Goal: Task Accomplishment & Management: Manage account settings

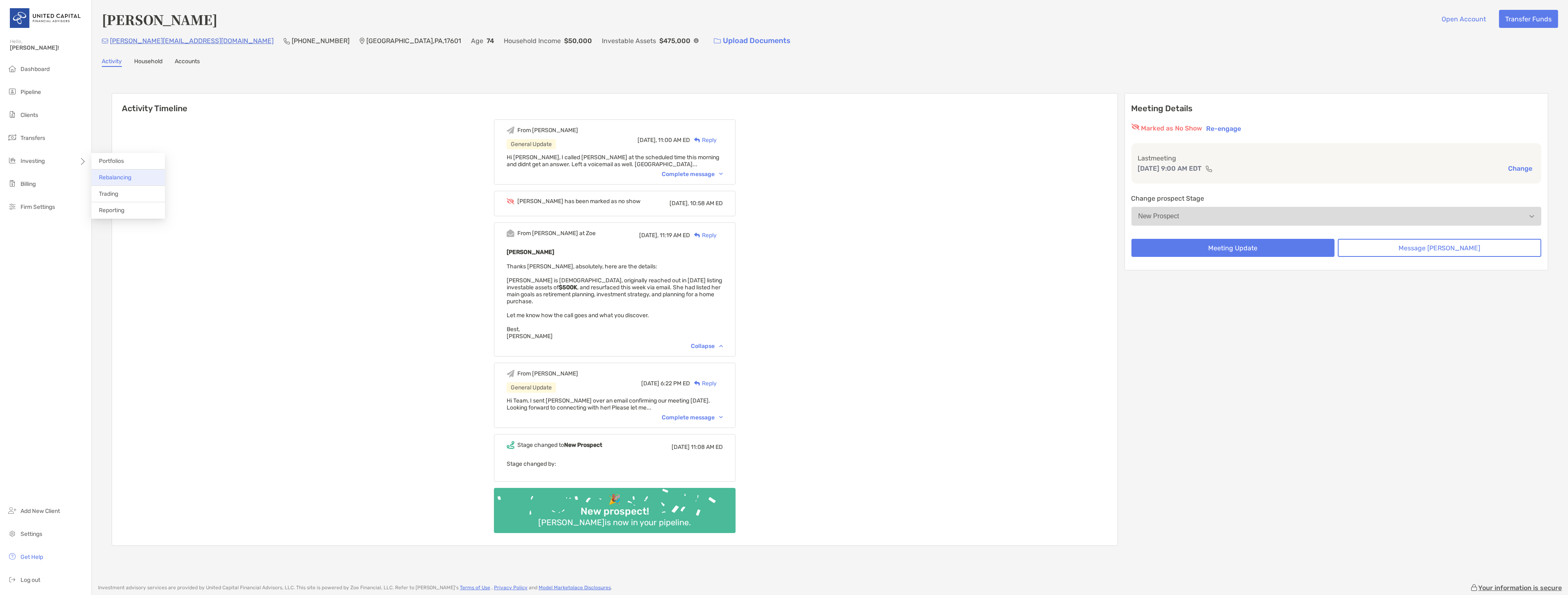
click at [117, 180] on span "Rebalancing" at bounding box center [114, 177] width 32 height 7
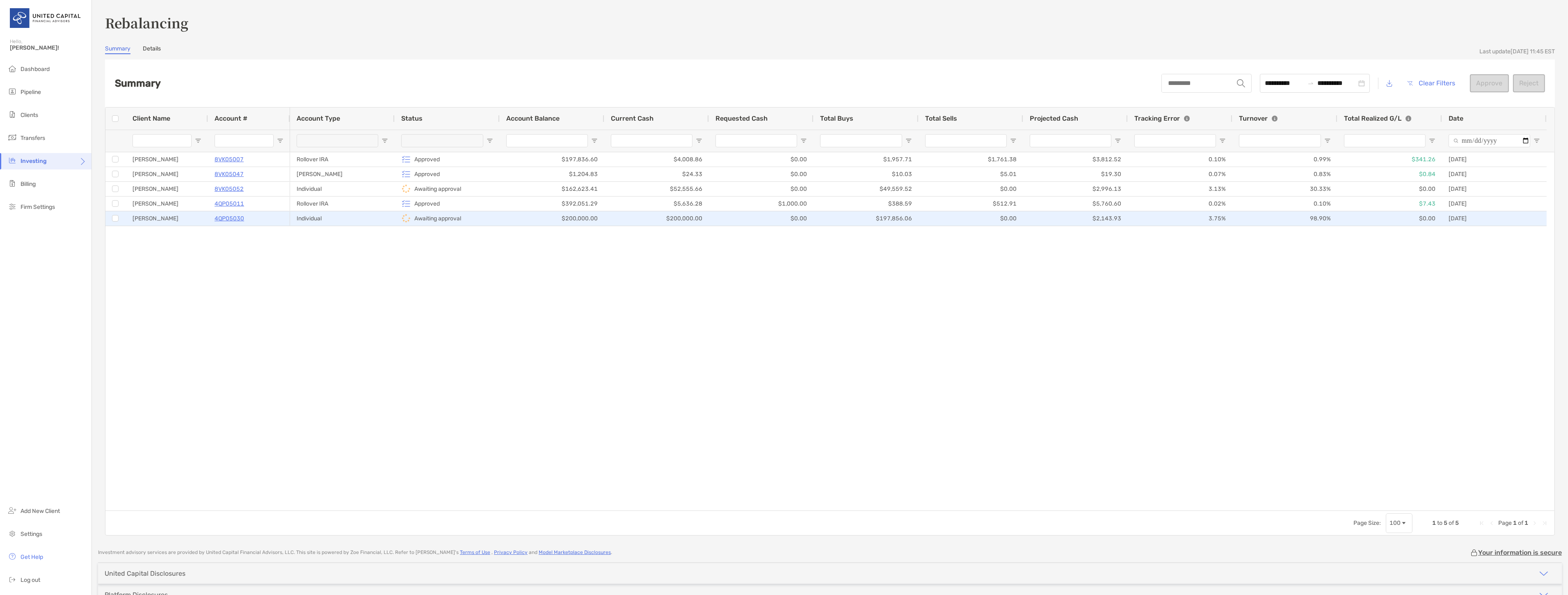
click at [154, 216] on div "[PERSON_NAME]" at bounding box center [167, 219] width 82 height 15
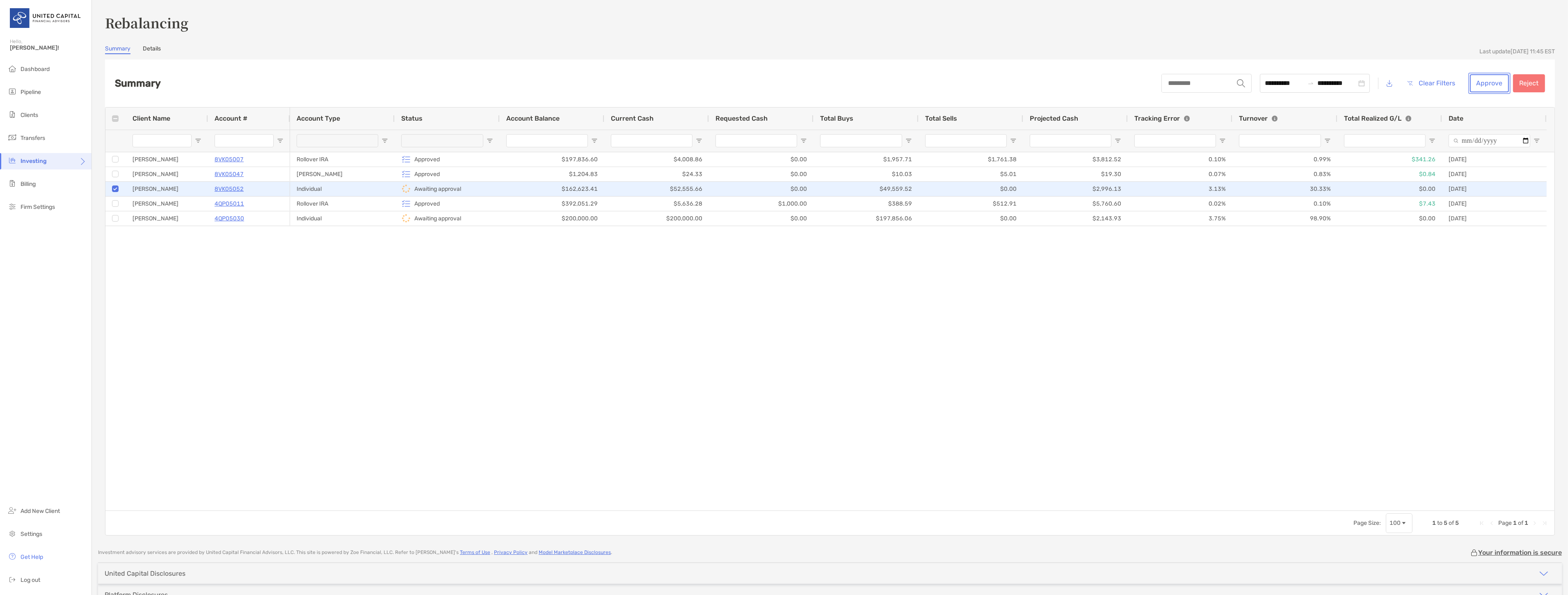
click at [1485, 77] on button "Approve" at bounding box center [1489, 83] width 39 height 18
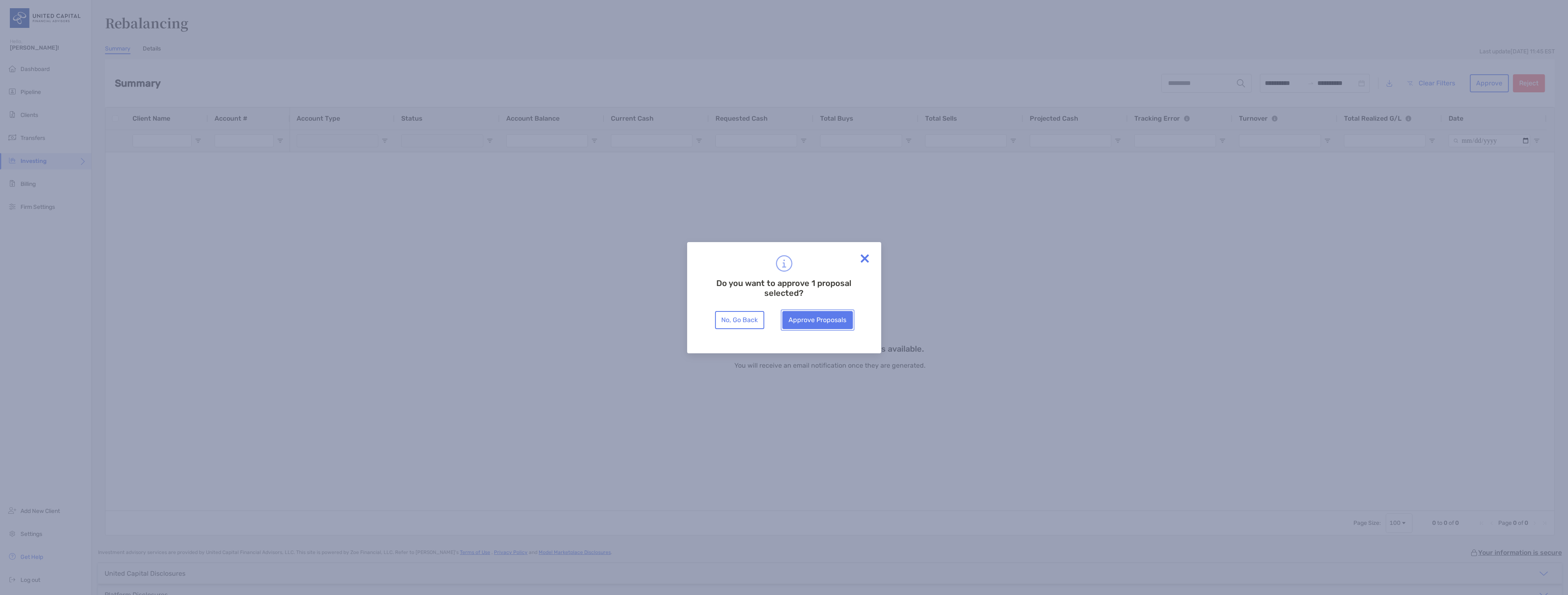
click at [835, 314] on button "Approve Proposals" at bounding box center [817, 320] width 71 height 18
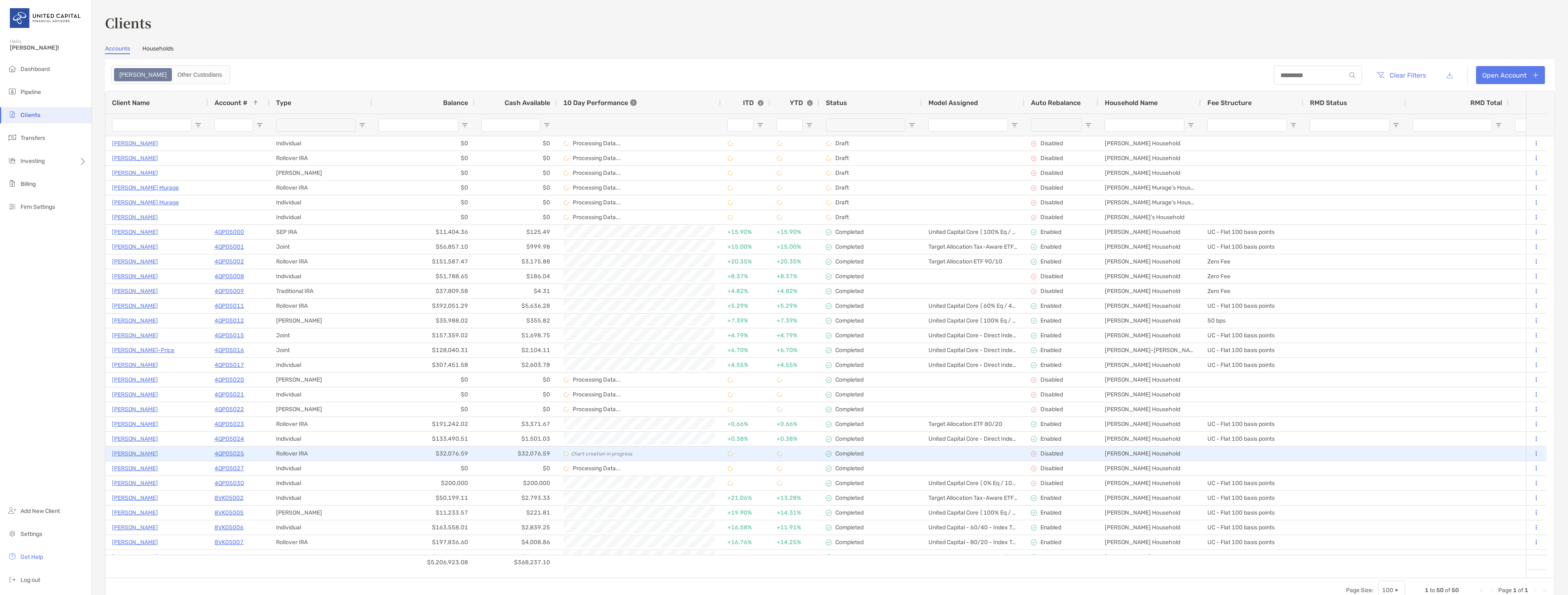
click at [228, 454] on p "4QP05025" at bounding box center [229, 454] width 30 height 10
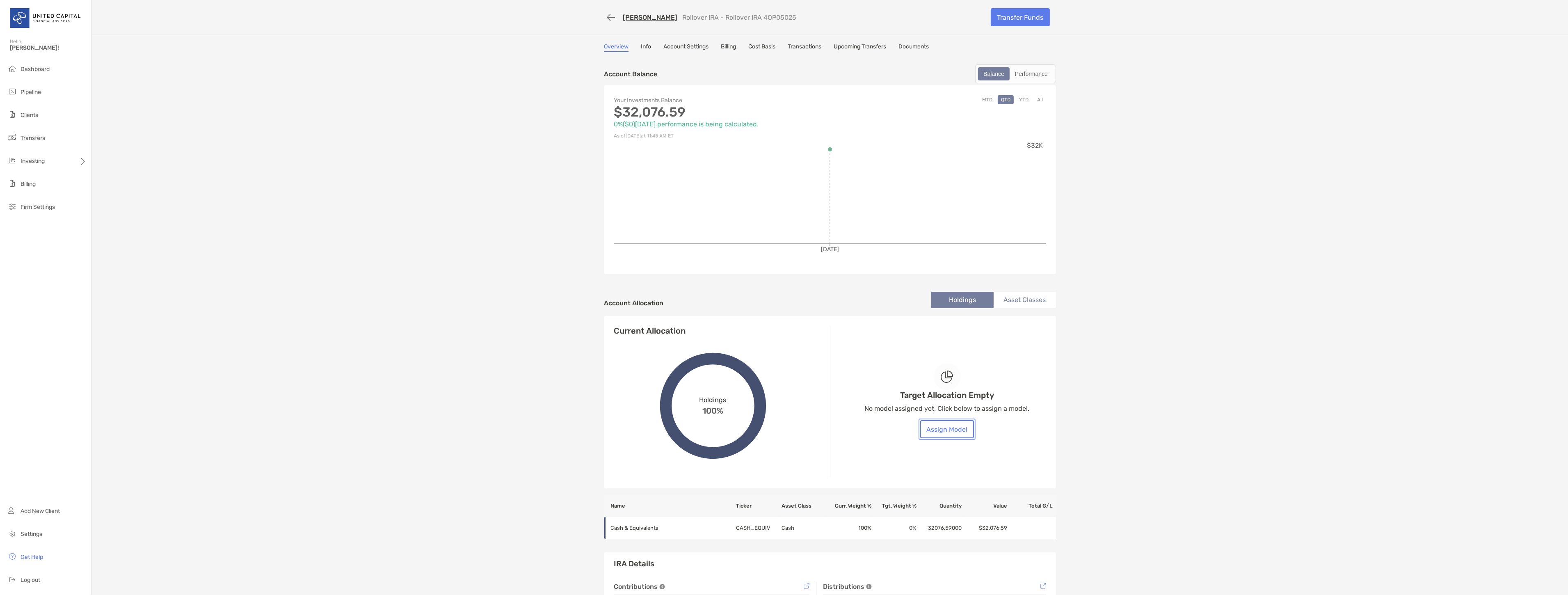
click at [948, 424] on button "Assign Model" at bounding box center [947, 429] width 54 height 18
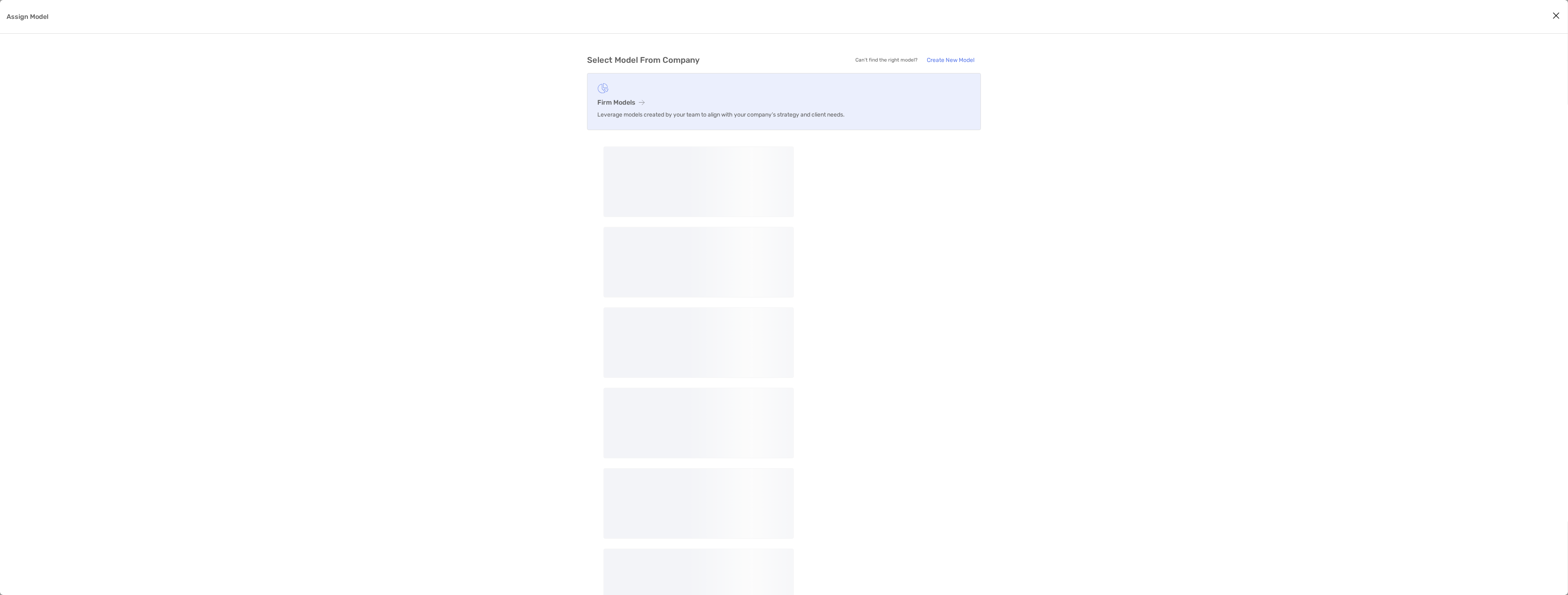
click at [662, 109] on link "Firm Models Leverage models created by your team to align with your company’s s…" at bounding box center [783, 102] width 394 height 57
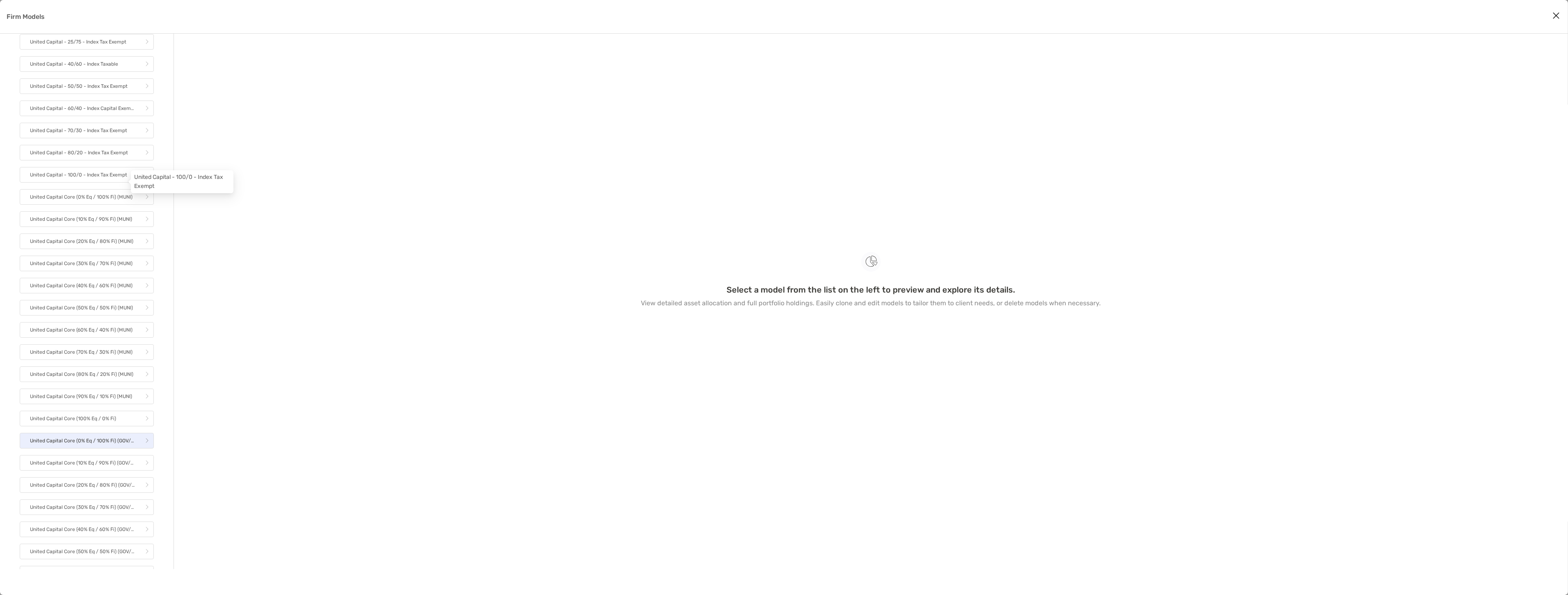
scroll to position [273, 0]
click at [93, 493] on p "United Capital Core (90% Eq / 10% Fi) (GOV/CORP)" at bounding box center [82, 488] width 105 height 10
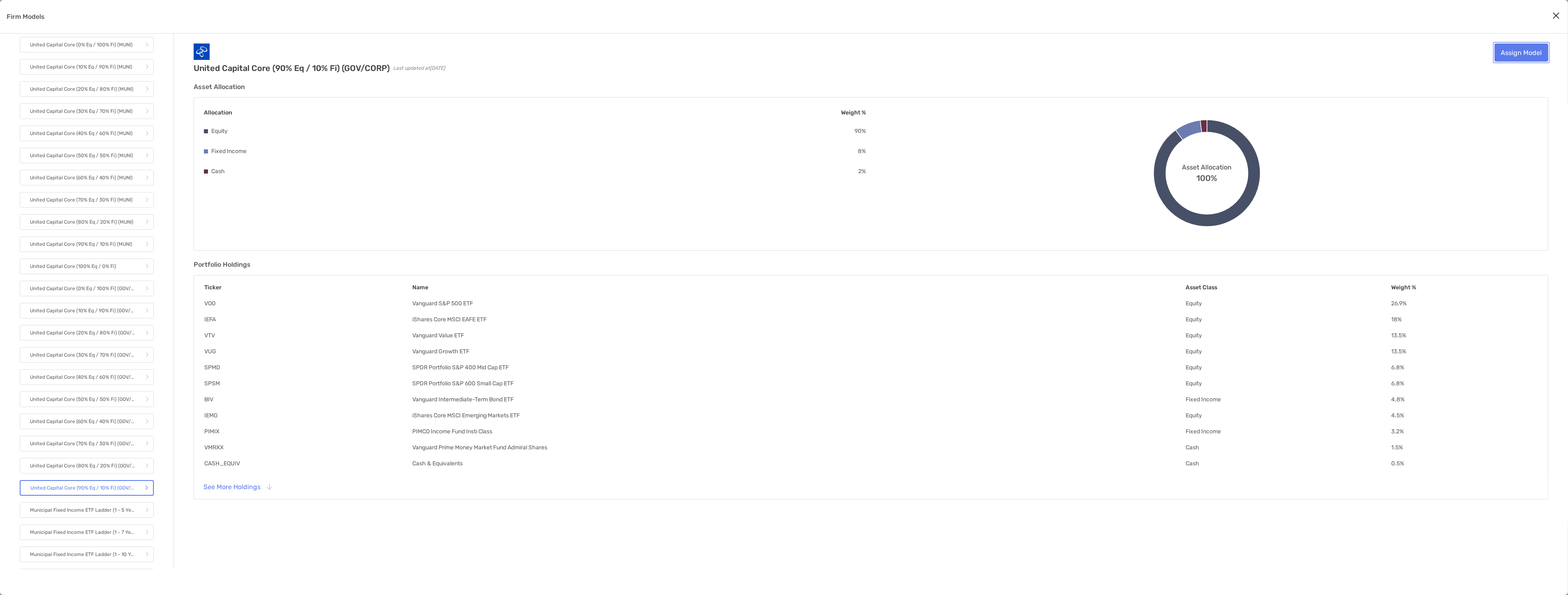
click at [1541, 57] on link "Assign Model" at bounding box center [1521, 52] width 54 height 18
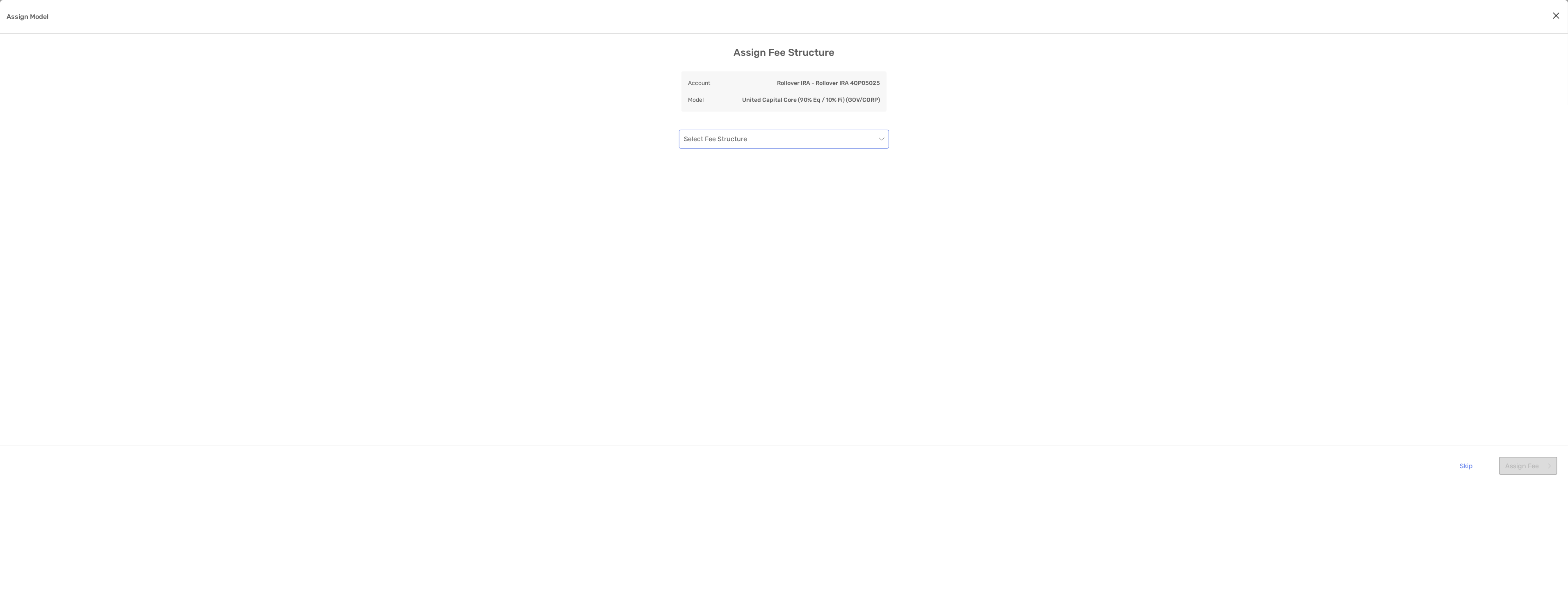
click at [847, 135] on input "Assign Model" at bounding box center [780, 139] width 192 height 18
click at [815, 177] on div "UC - Flat 100 basis points" at bounding box center [784, 184] width 207 height 19
click at [1536, 460] on button "Assign Fee" at bounding box center [1528, 466] width 58 height 18
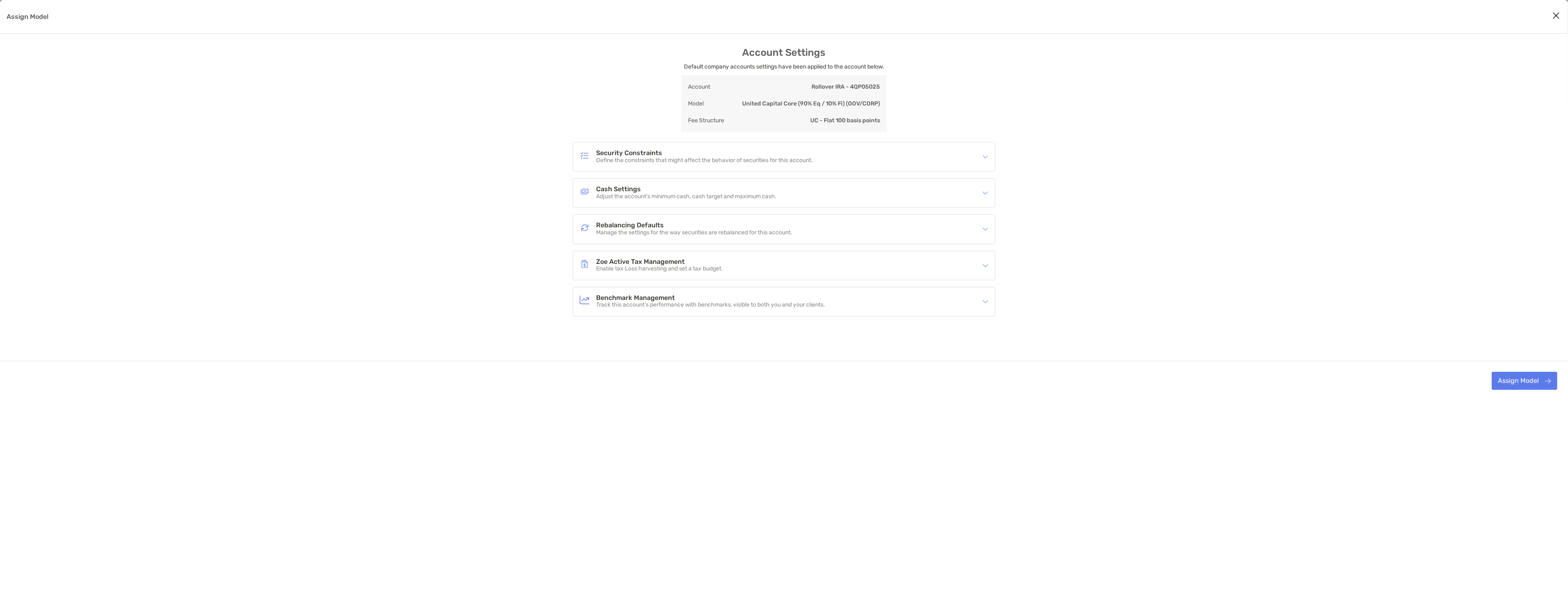
click at [788, 157] on p "Define the constraints that might affect the behavior of securities for this ac…" at bounding box center [704, 160] width 217 height 7
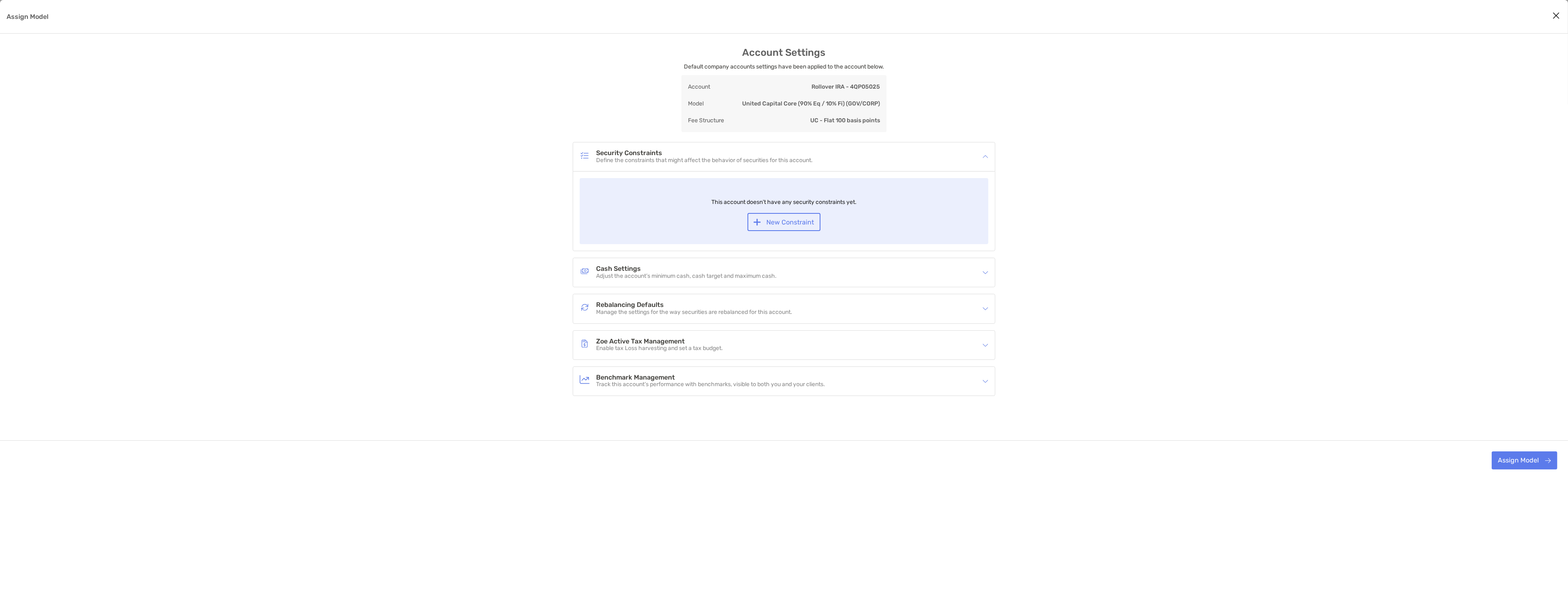
click at [773, 266] on h4 "Cash Settings" at bounding box center [686, 269] width 181 height 7
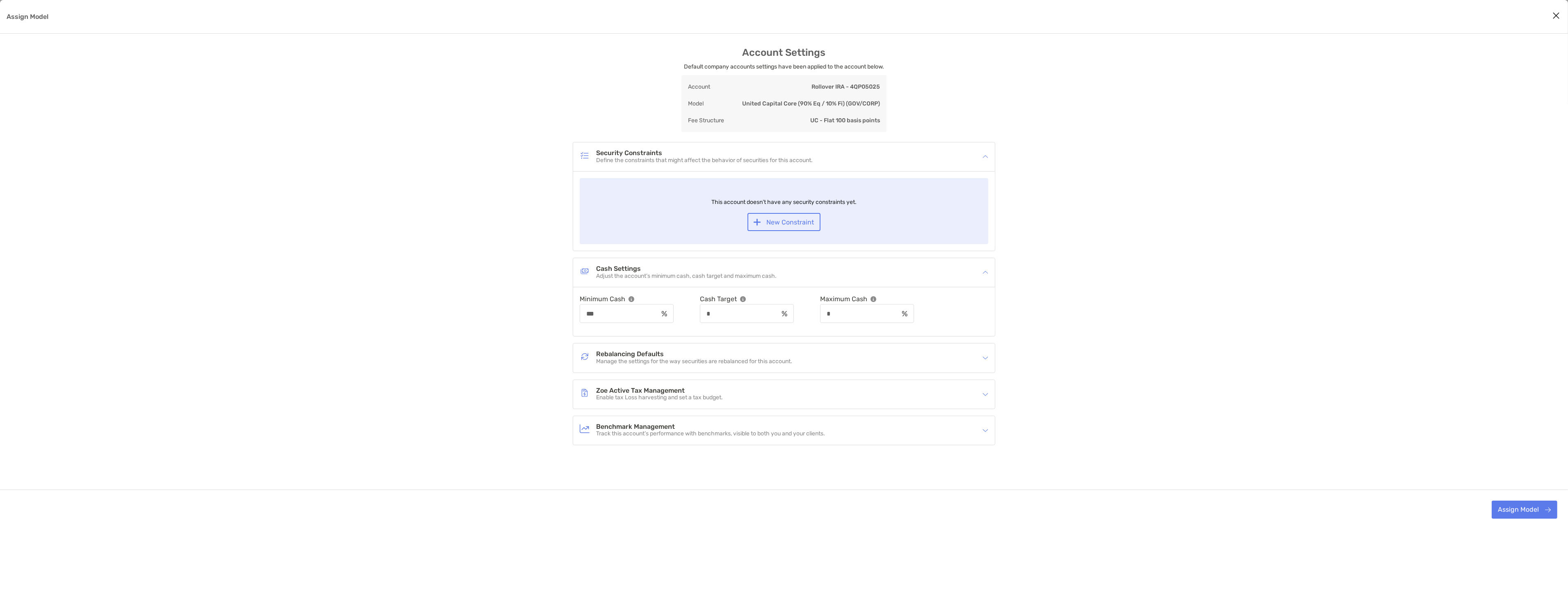
click at [762, 354] on h4 "Rebalancing Defaults" at bounding box center [694, 354] width 196 height 7
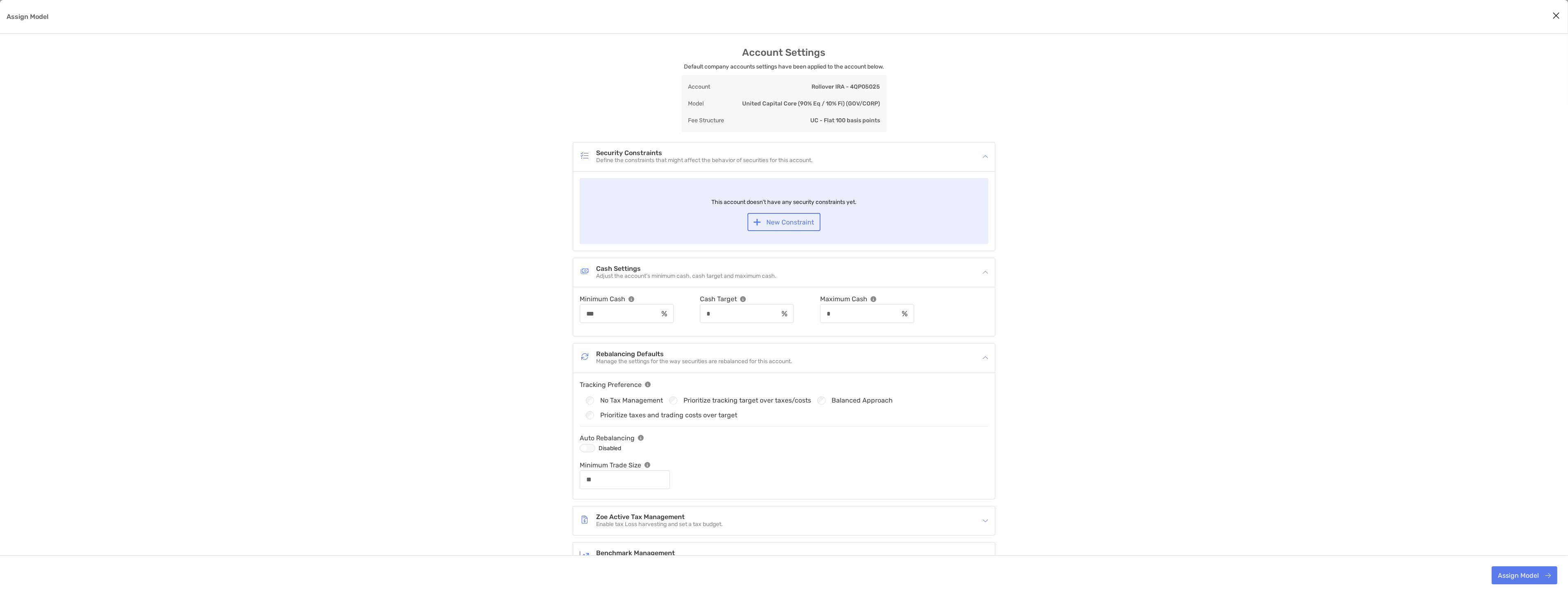
click at [589, 448] on div "Assign Model" at bounding box center [587, 448] width 16 height 8
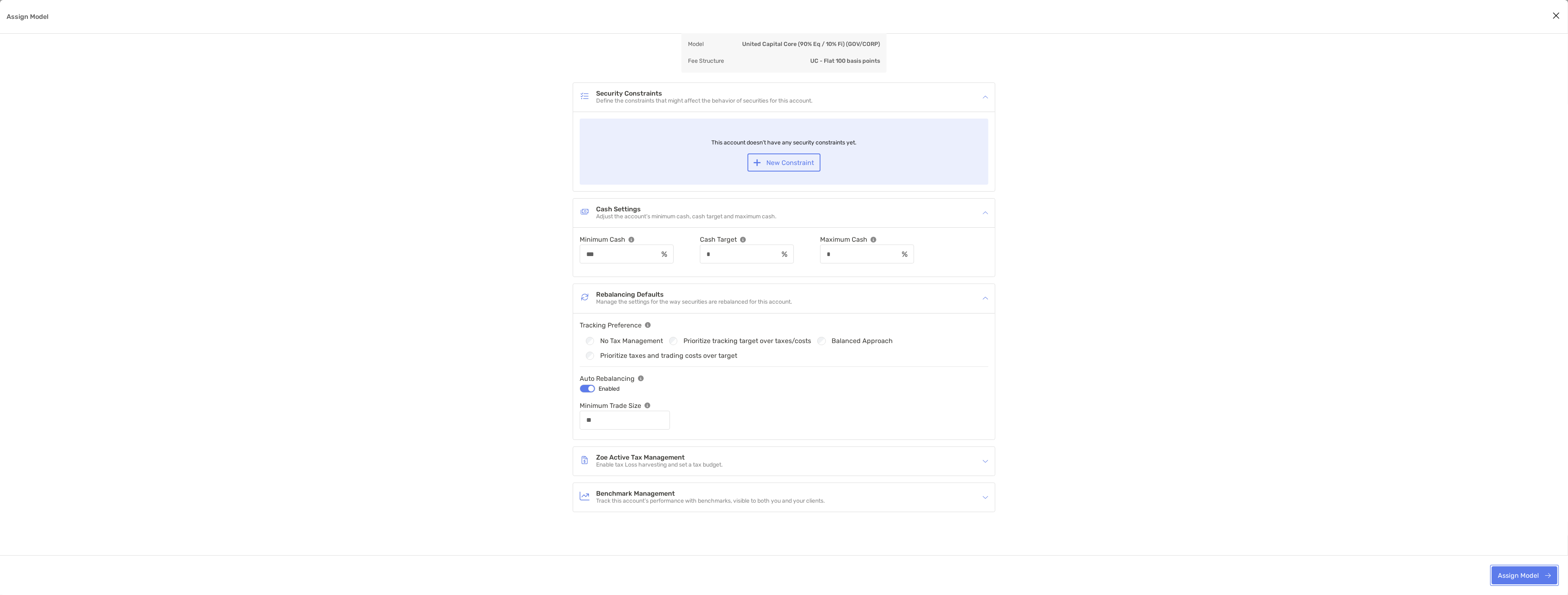
click at [1522, 570] on button "Assign Model" at bounding box center [1525, 576] width 66 height 18
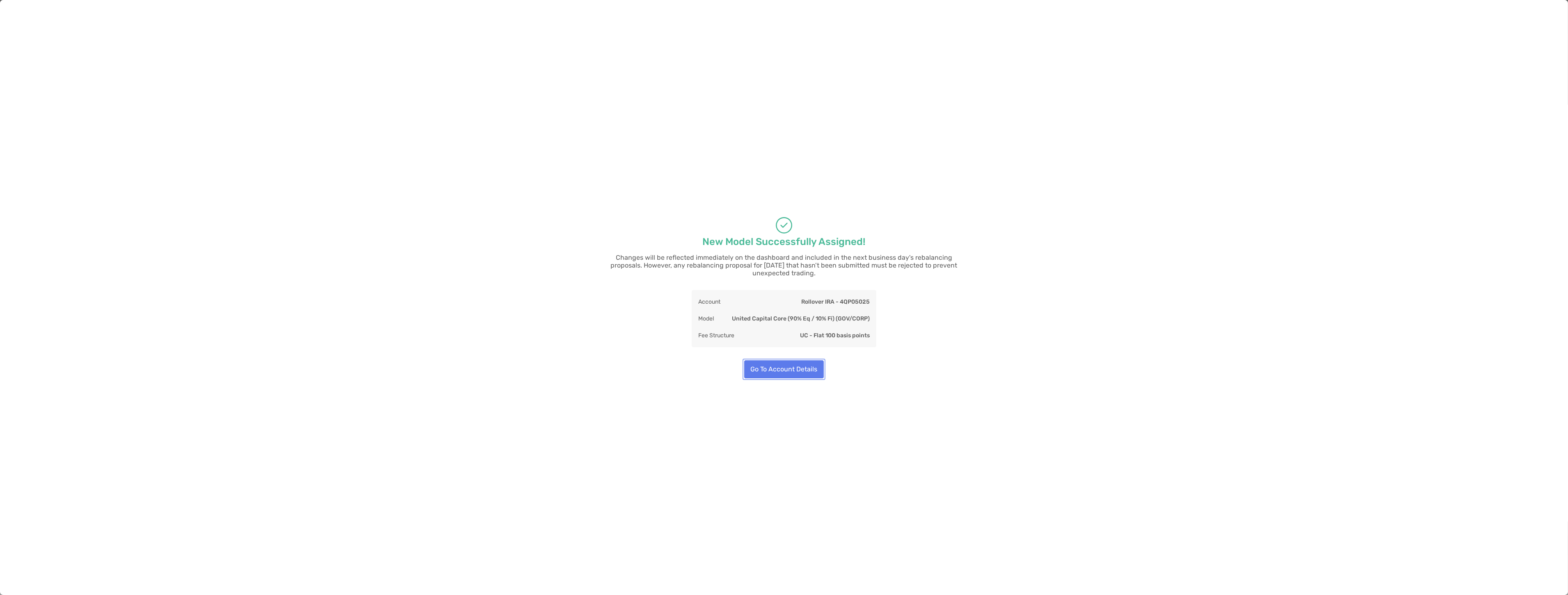
click at [769, 373] on button "Go To Account Details" at bounding box center [784, 370] width 80 height 18
type input "**"
